Goal: Transaction & Acquisition: Book appointment/travel/reservation

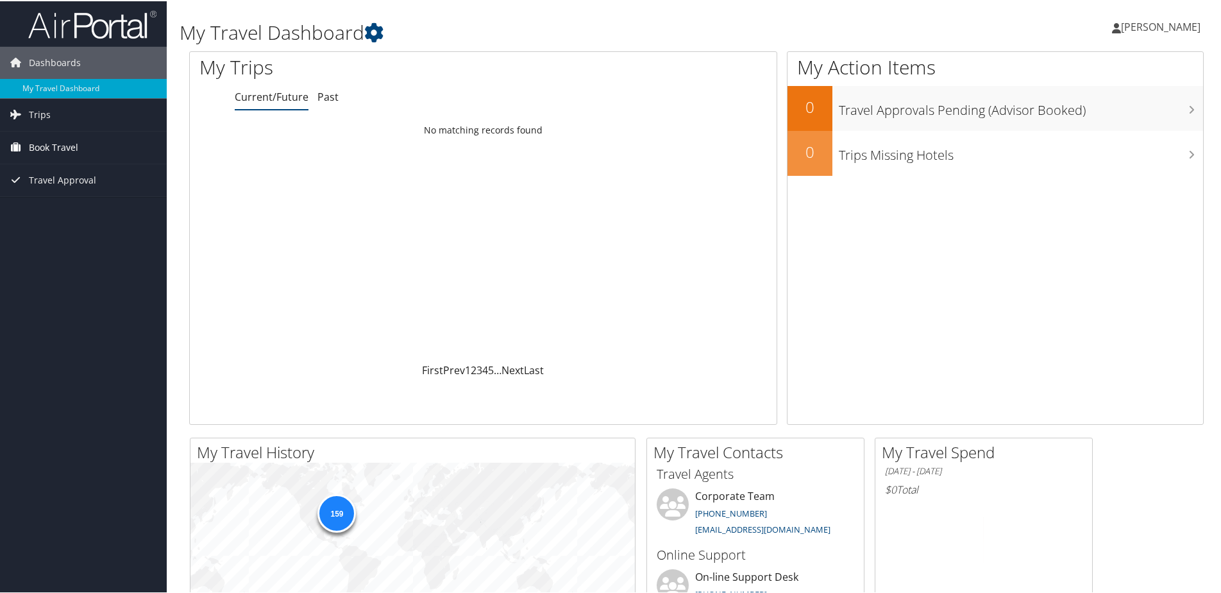
click at [50, 147] on span "Book Travel" at bounding box center [53, 146] width 49 height 32
click at [74, 213] on link "Book/Manage Online Trips" at bounding box center [83, 210] width 167 height 19
